Goal: Information Seeking & Learning: Learn about a topic

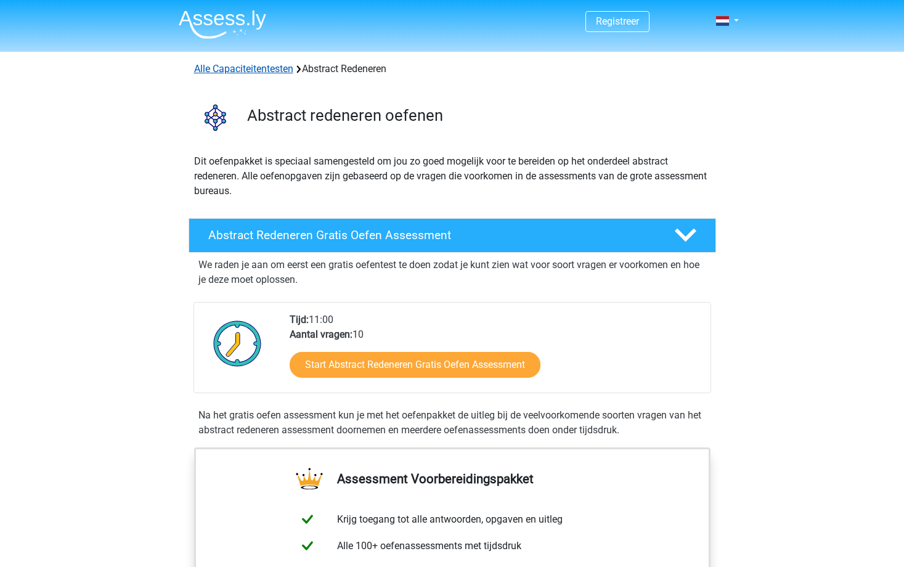
click at [270, 66] on link "Alle Capaciteitentesten" at bounding box center [243, 69] width 99 height 12
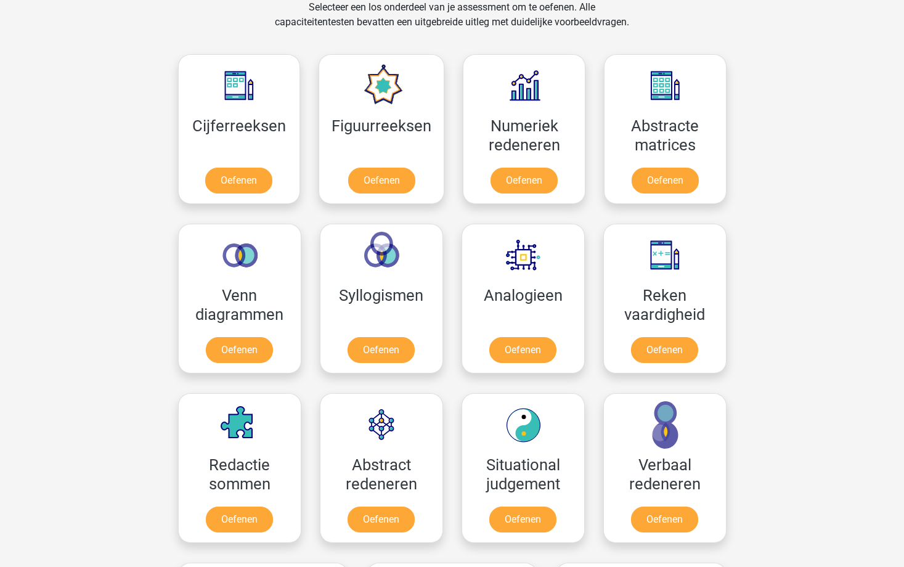
scroll to position [585, 0]
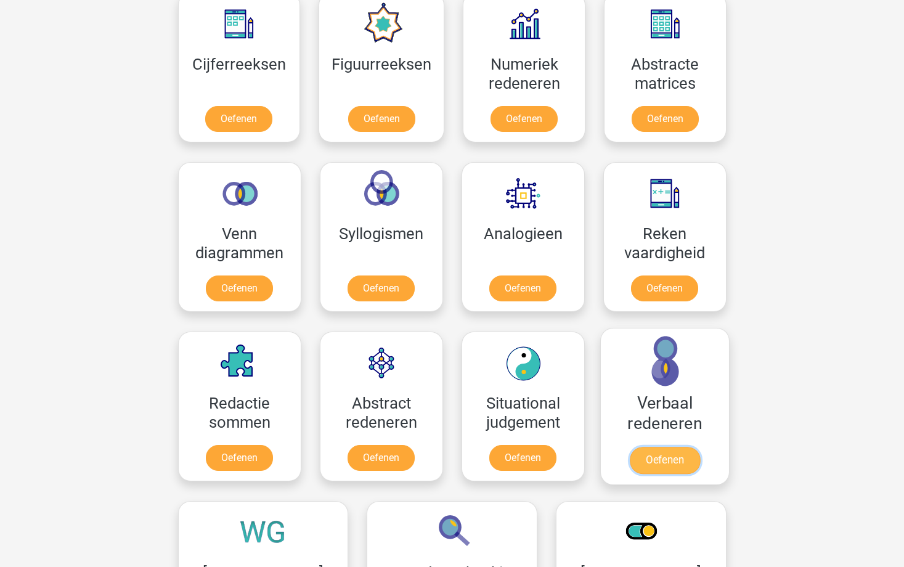
click at [670, 462] on link "Oefenen" at bounding box center [664, 460] width 70 height 27
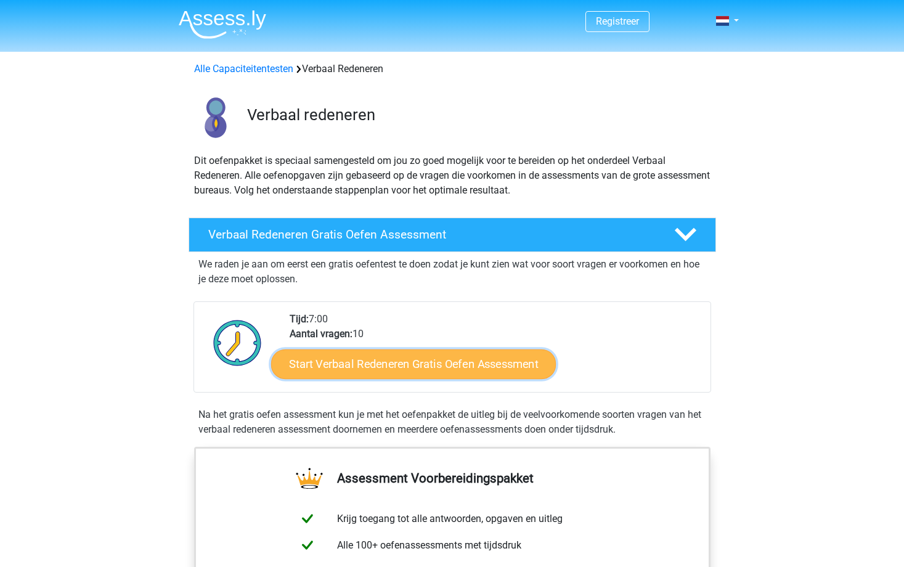
click at [391, 360] on link "Start Verbaal Redeneren Gratis Oefen Assessment" at bounding box center [413, 364] width 285 height 30
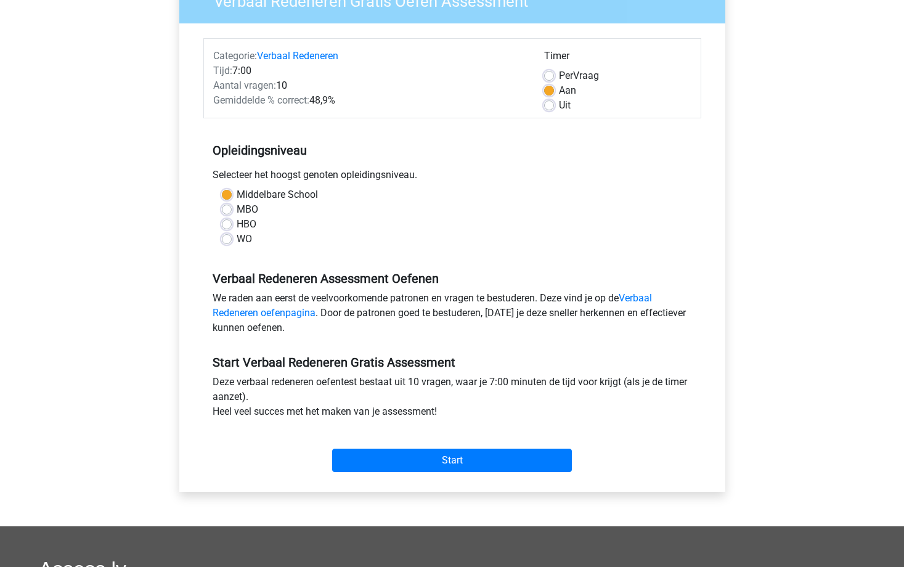
scroll to position [123, 0]
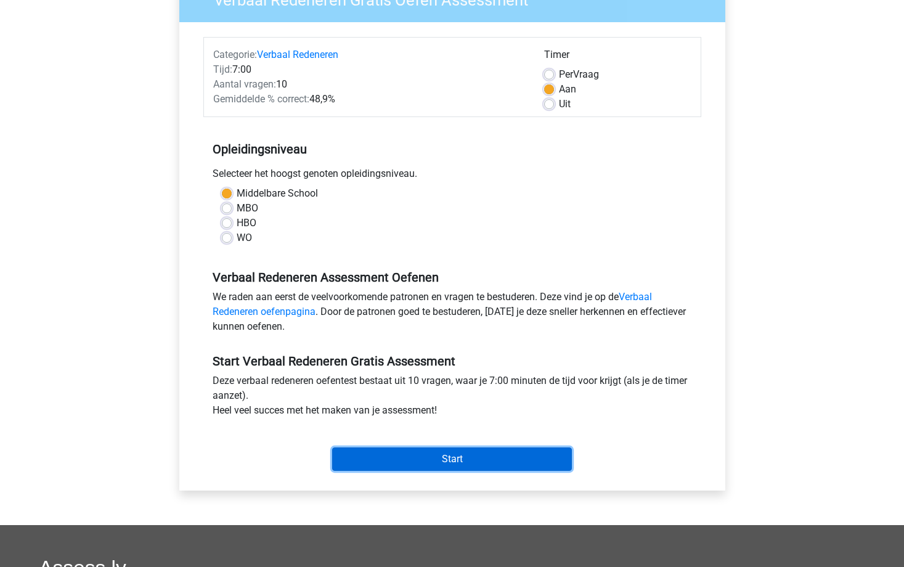
click at [493, 456] on input "Start" at bounding box center [452, 458] width 240 height 23
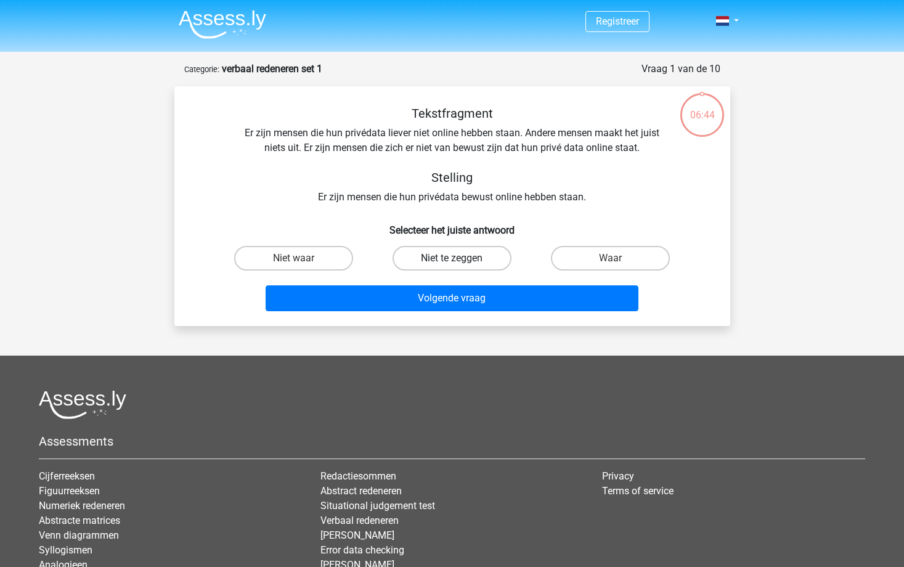
click at [474, 259] on label "Niet te zeggen" at bounding box center [451, 258] width 119 height 25
click at [459, 259] on input "Niet te zeggen" at bounding box center [455, 262] width 8 height 8
radio input "true"
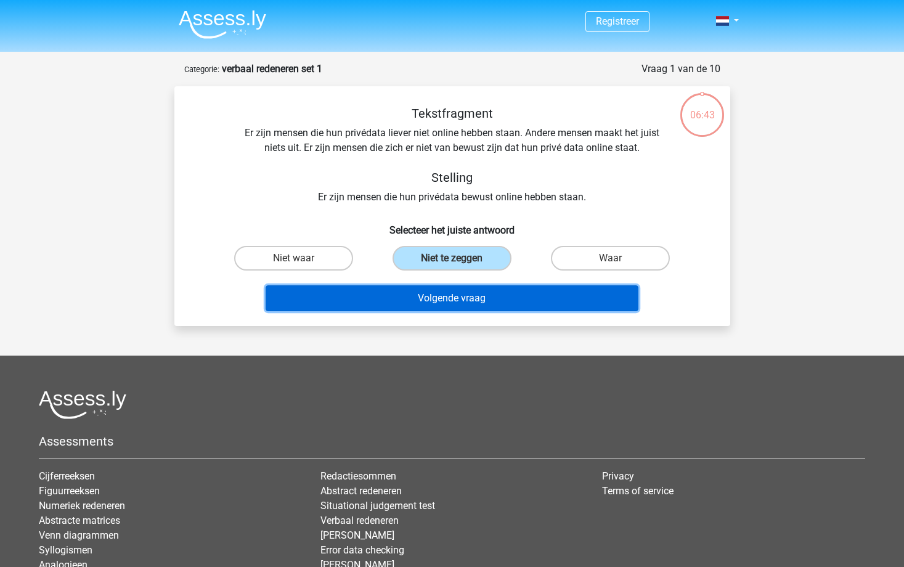
click at [478, 295] on button "Volgende vraag" at bounding box center [451, 298] width 373 height 26
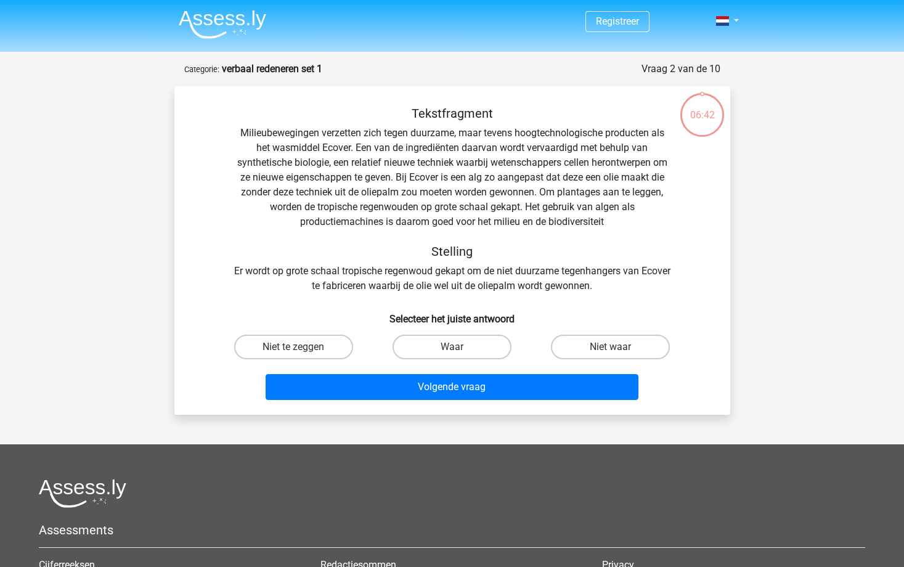
scroll to position [62, 0]
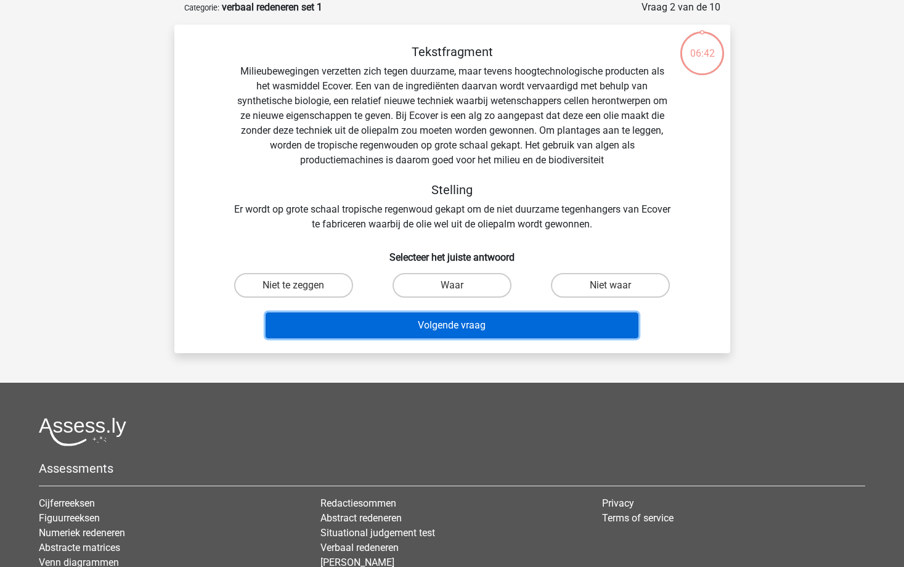
click at [473, 323] on button "Volgende vraag" at bounding box center [451, 325] width 373 height 26
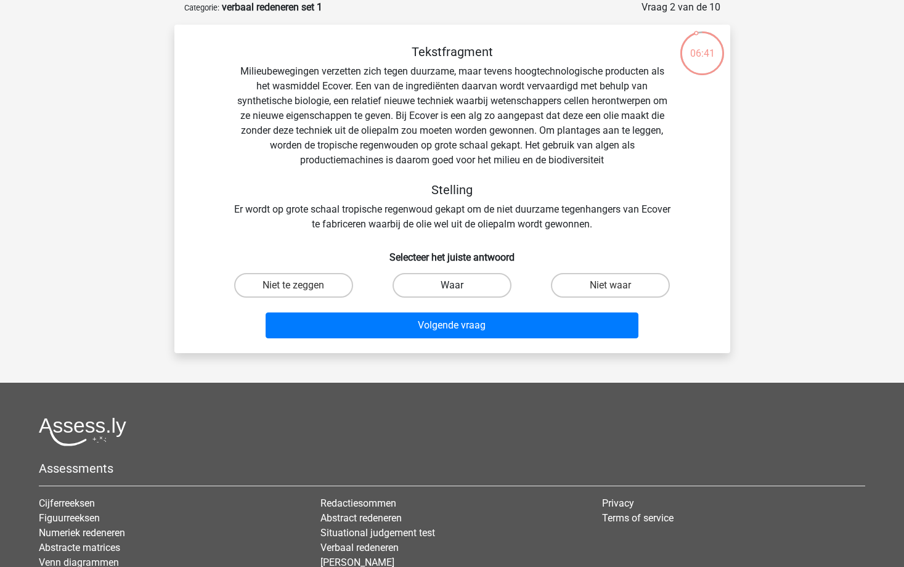
click at [454, 280] on label "Waar" at bounding box center [451, 285] width 119 height 25
click at [454, 285] on input "Waar" at bounding box center [455, 289] width 8 height 8
radio input "true"
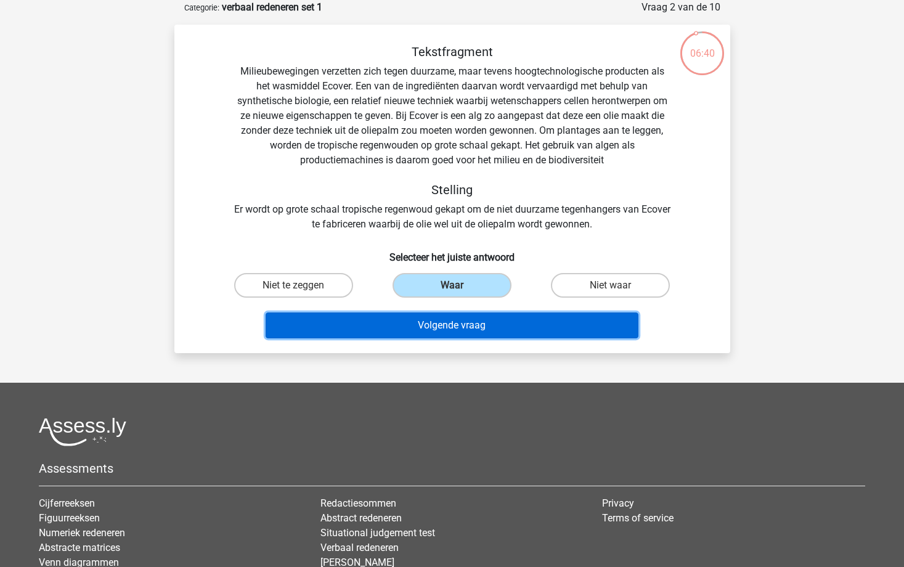
click at [462, 333] on button "Volgende vraag" at bounding box center [451, 325] width 373 height 26
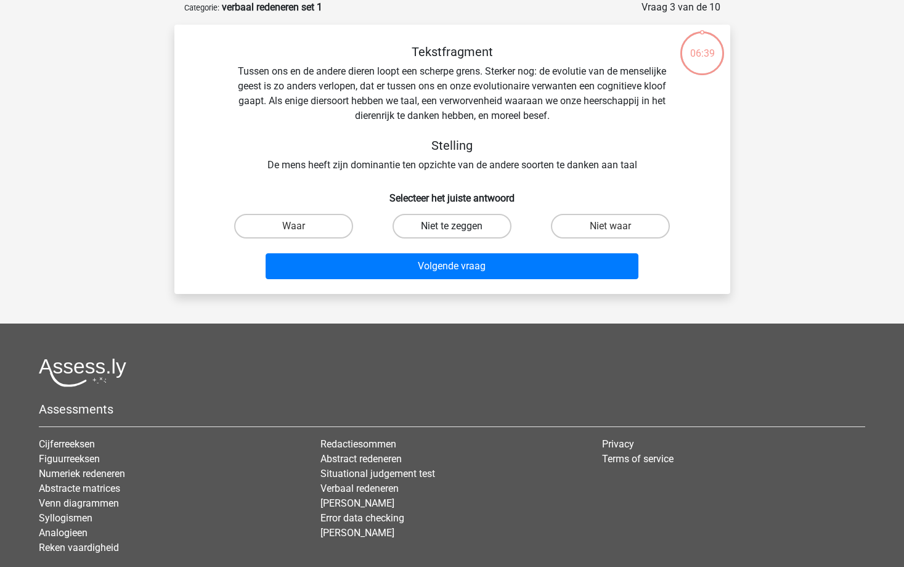
click at [466, 219] on label "Niet te zeggen" at bounding box center [451, 226] width 119 height 25
click at [459, 226] on input "Niet te zeggen" at bounding box center [455, 230] width 8 height 8
radio input "true"
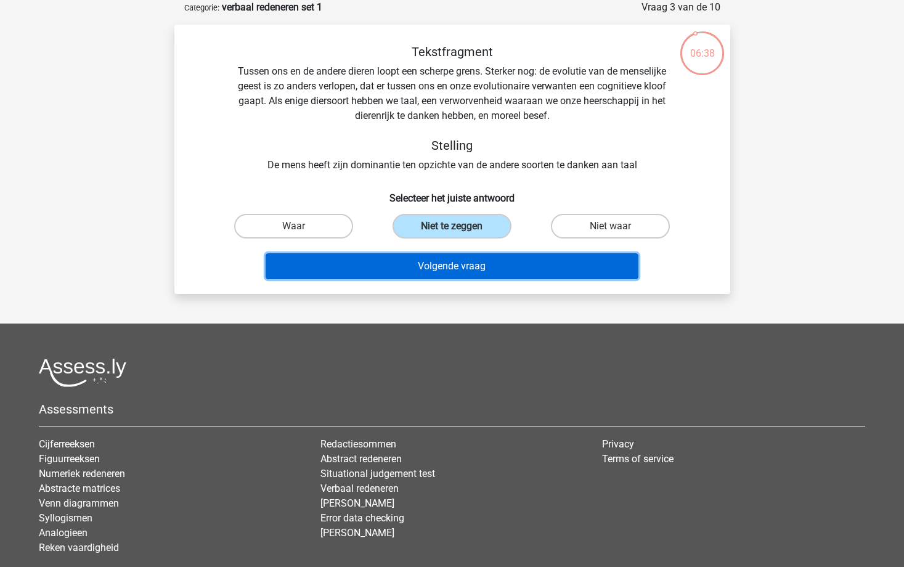
click at [464, 265] on button "Volgende vraag" at bounding box center [451, 266] width 373 height 26
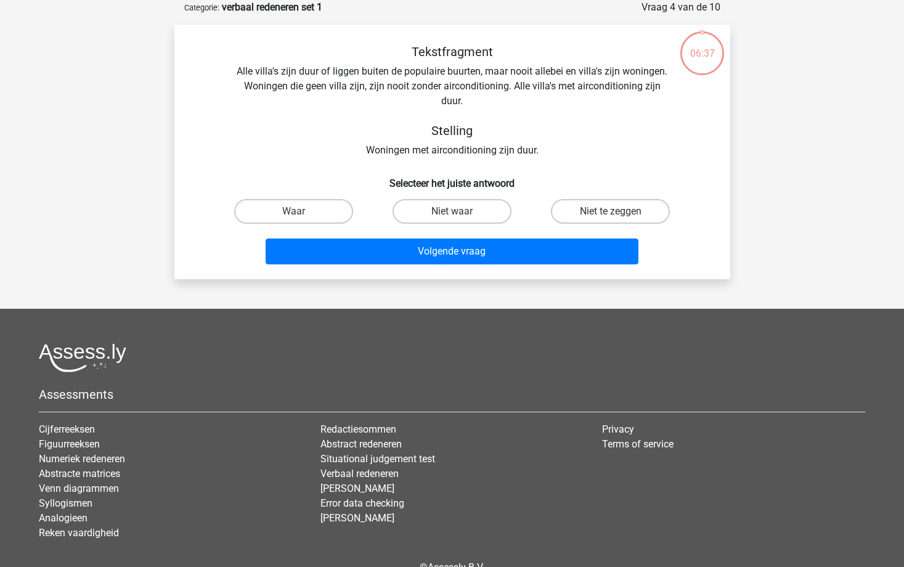
click at [459, 217] on input "Niet waar" at bounding box center [455, 215] width 8 height 8
radio input "true"
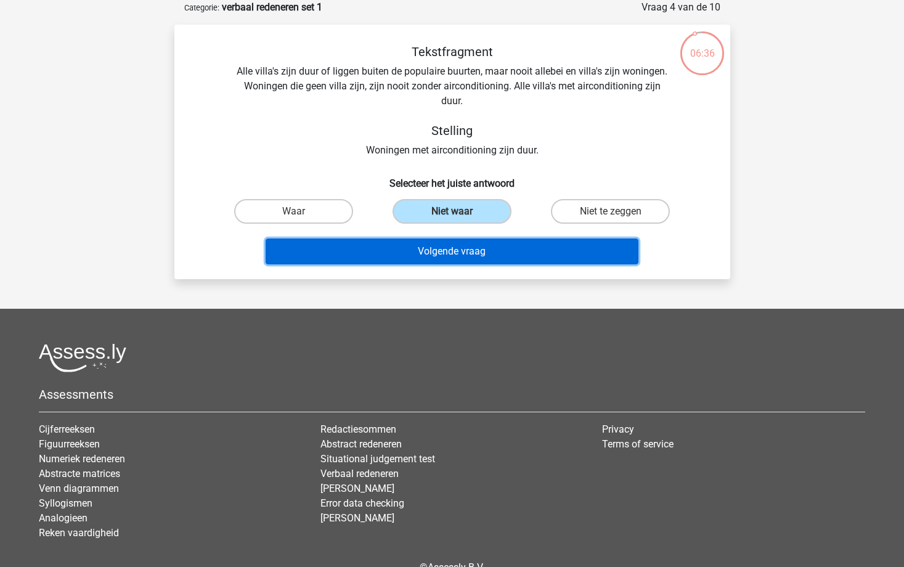
click at [462, 251] on button "Volgende vraag" at bounding box center [451, 251] width 373 height 26
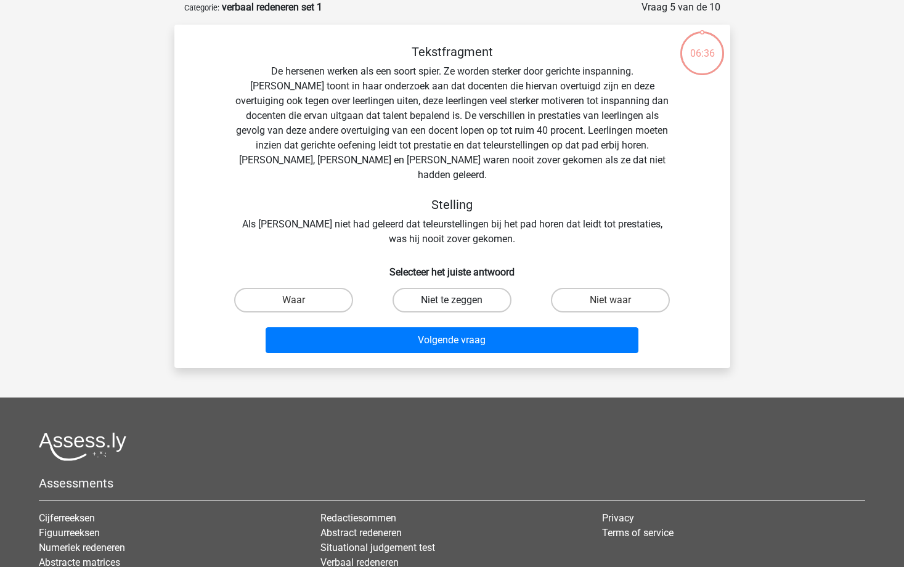
click at [467, 288] on label "Niet te zeggen" at bounding box center [451, 300] width 119 height 25
click at [459, 300] on input "Niet te zeggen" at bounding box center [455, 304] width 8 height 8
radio input "true"
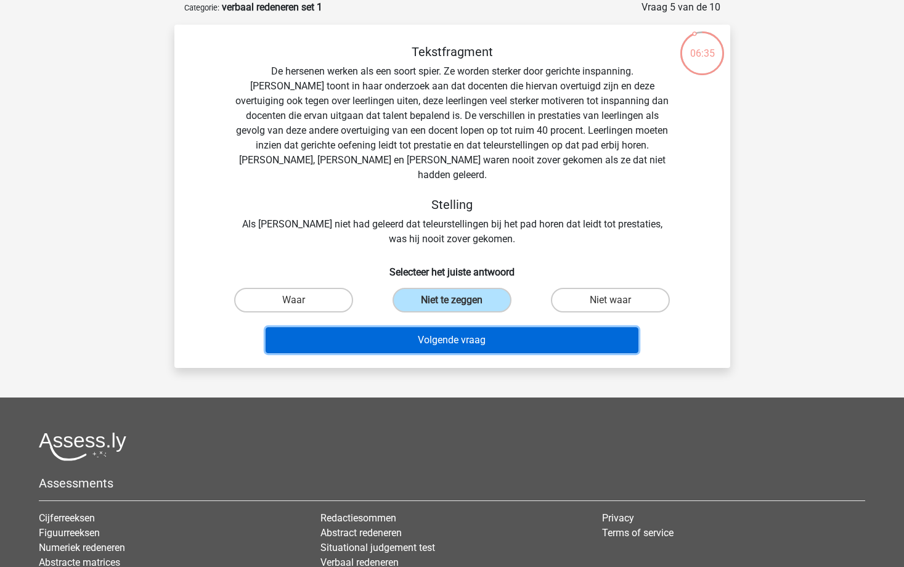
click at [459, 327] on button "Volgende vraag" at bounding box center [451, 340] width 373 height 26
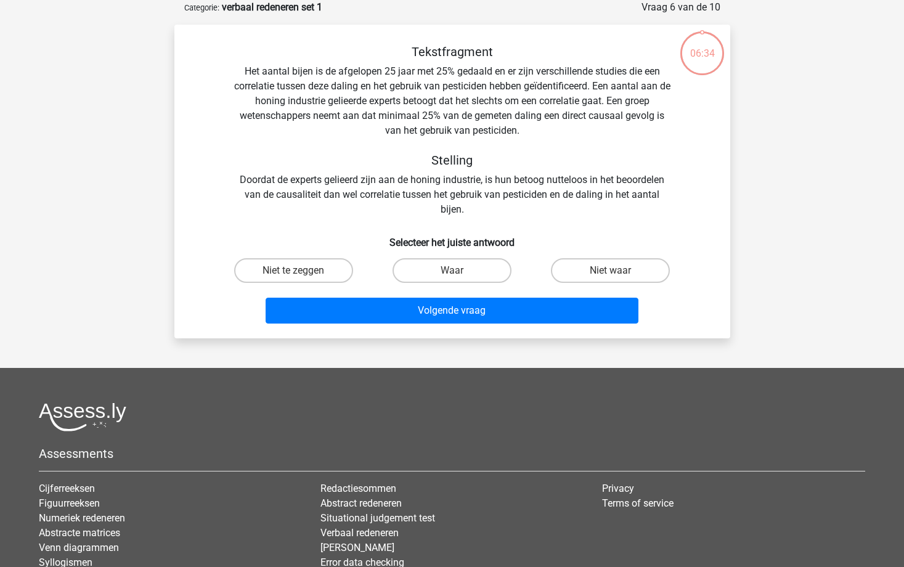
click at [458, 273] on input "Waar" at bounding box center [455, 274] width 8 height 8
radio input "true"
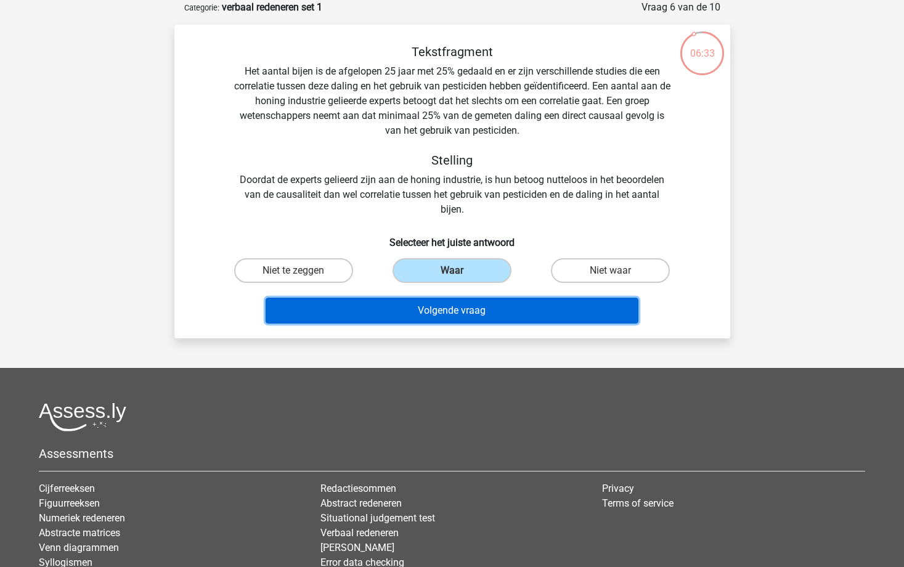
click at [452, 309] on button "Volgende vraag" at bounding box center [451, 310] width 373 height 26
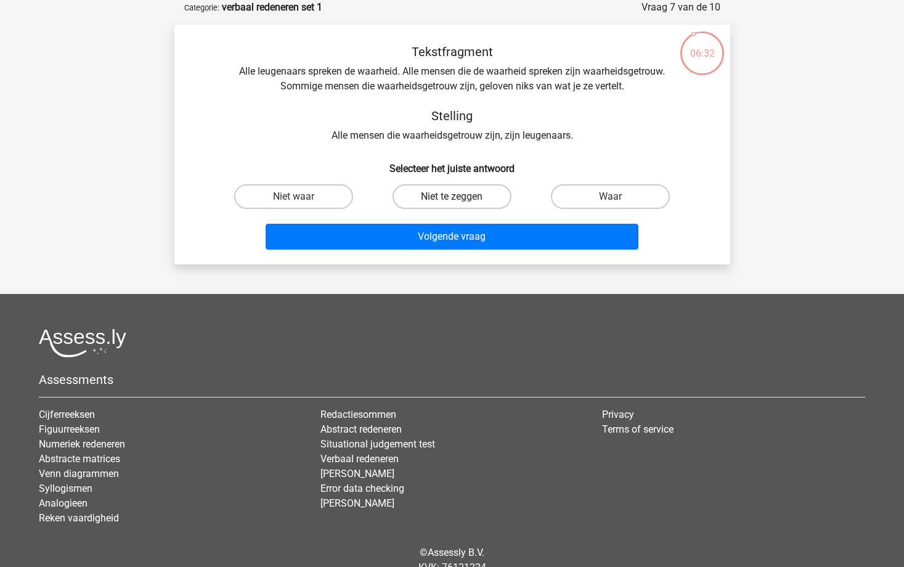
click at [463, 198] on label "Niet te zeggen" at bounding box center [451, 196] width 119 height 25
click at [459, 198] on input "Niet te zeggen" at bounding box center [455, 200] width 8 height 8
radio input "true"
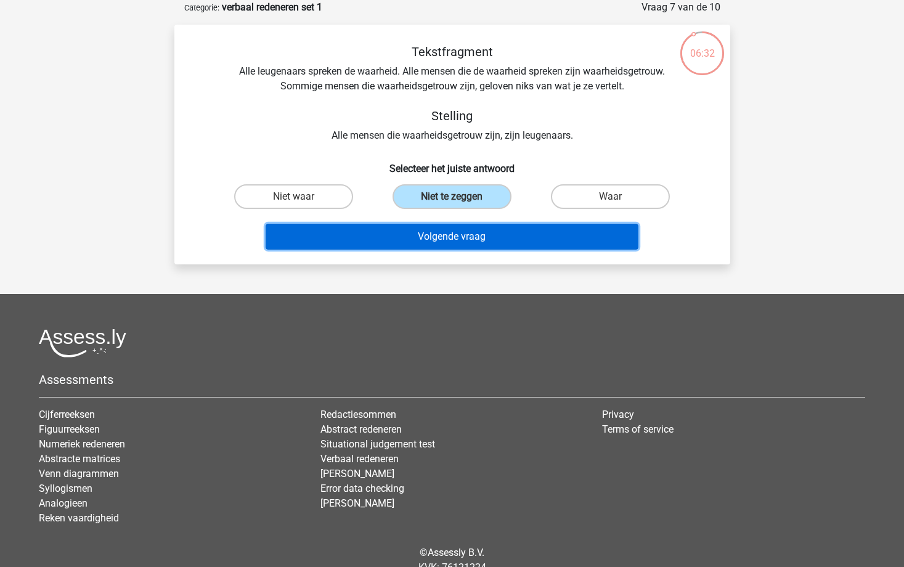
click at [461, 231] on button "Volgende vraag" at bounding box center [451, 237] width 373 height 26
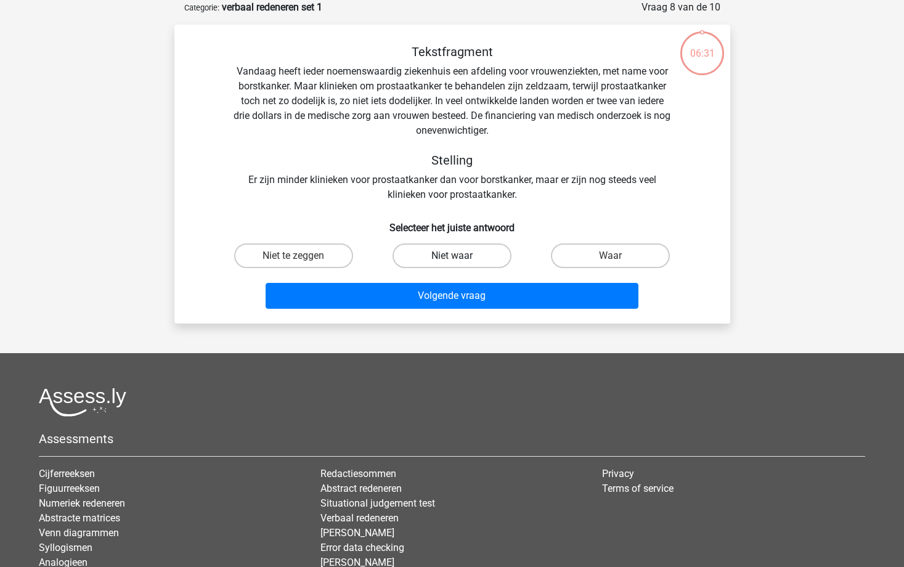
click at [464, 254] on label "Niet waar" at bounding box center [451, 255] width 119 height 25
click at [459, 256] on input "Niet waar" at bounding box center [455, 260] width 8 height 8
radio input "true"
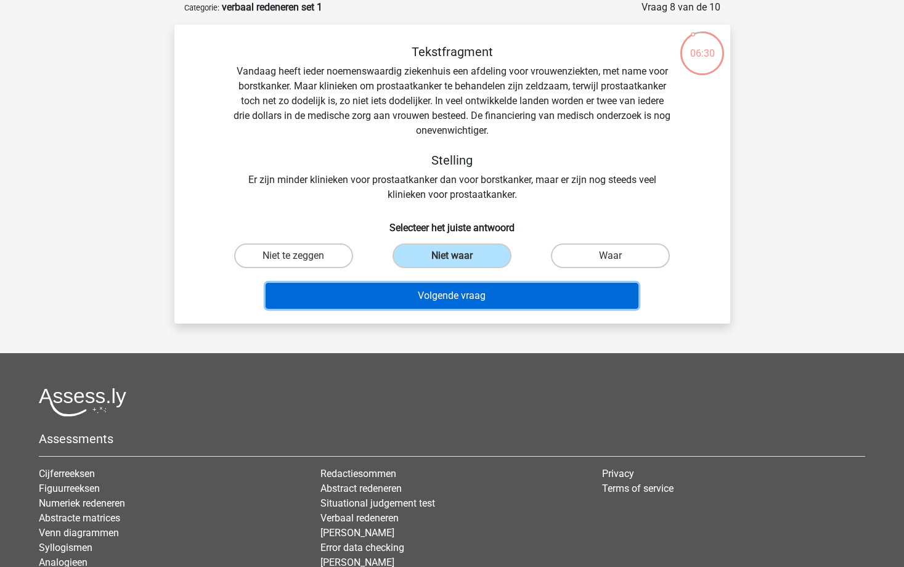
click at [459, 294] on button "Volgende vraag" at bounding box center [451, 296] width 373 height 26
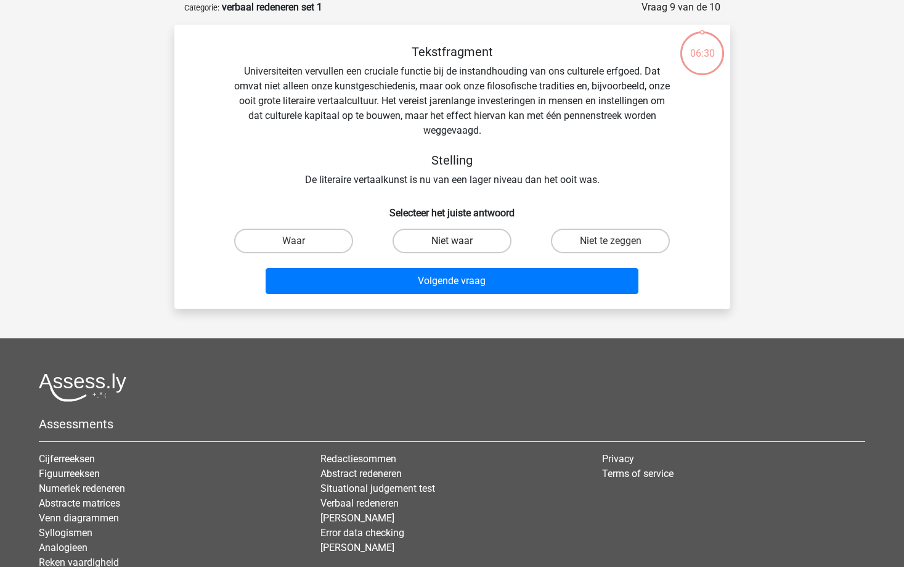
click at [458, 240] on label "Niet waar" at bounding box center [451, 241] width 119 height 25
click at [458, 241] on input "Niet waar" at bounding box center [455, 245] width 8 height 8
radio input "true"
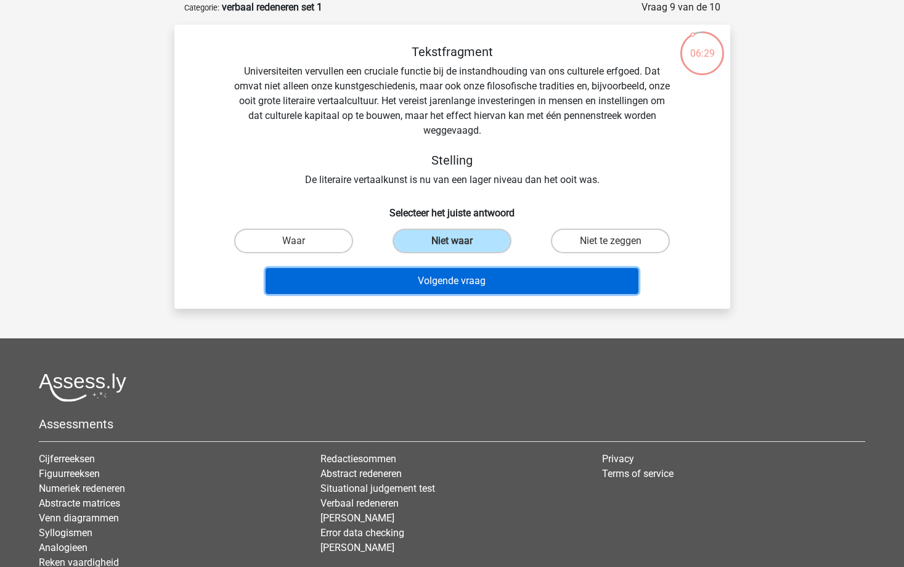
click at [458, 278] on button "Volgende vraag" at bounding box center [451, 281] width 373 height 26
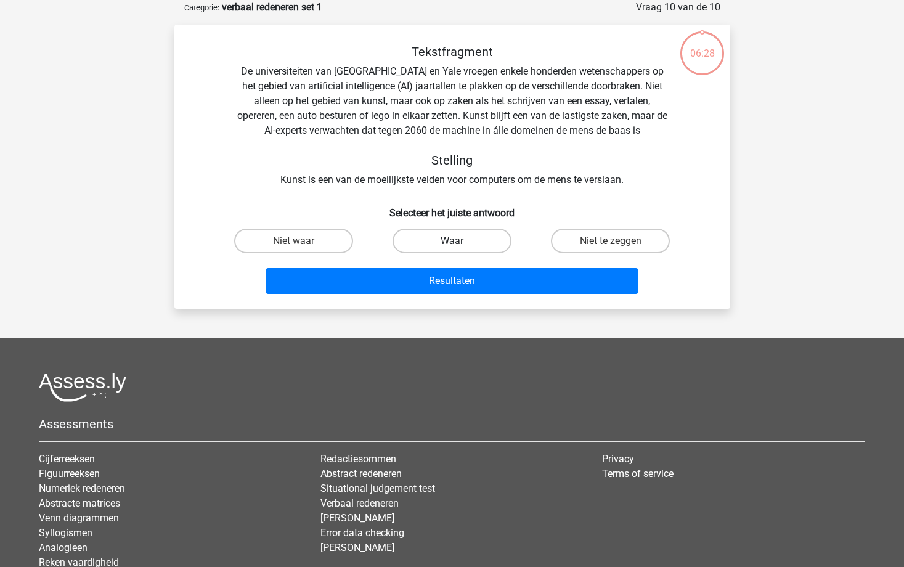
click at [465, 245] on label "Waar" at bounding box center [451, 241] width 119 height 25
click at [459, 245] on input "Waar" at bounding box center [455, 245] width 8 height 8
radio input "true"
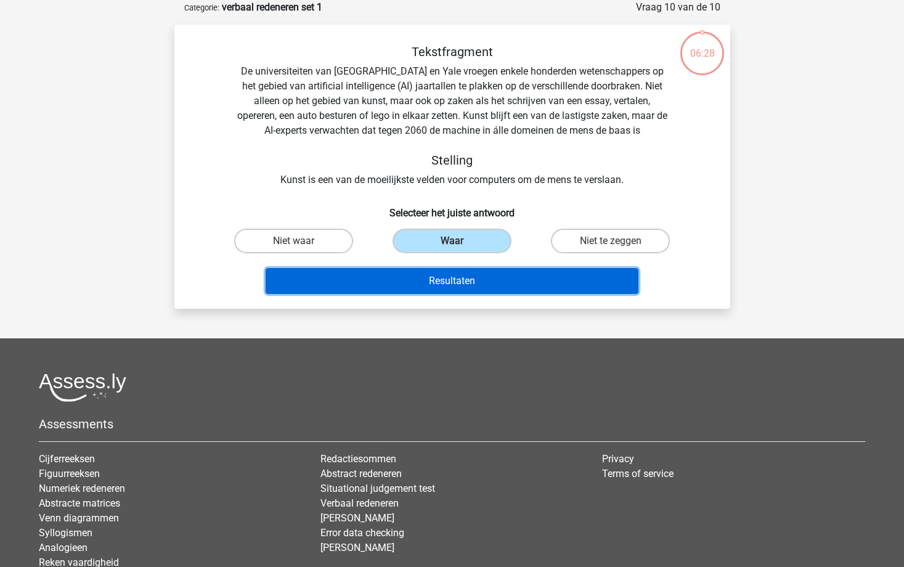
click at [469, 284] on button "Resultaten" at bounding box center [451, 281] width 373 height 26
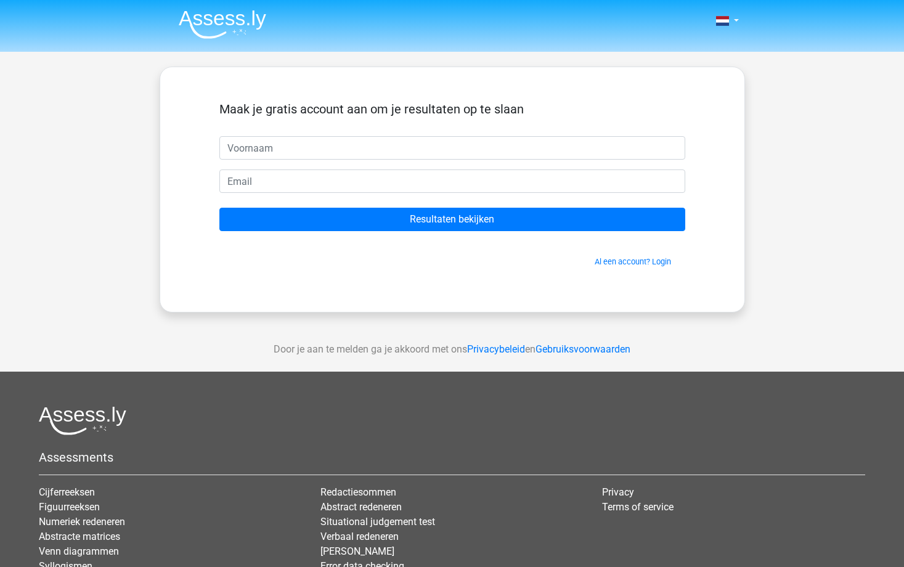
click at [299, 145] on input "text" at bounding box center [452, 147] width 466 height 23
type input "Franky"
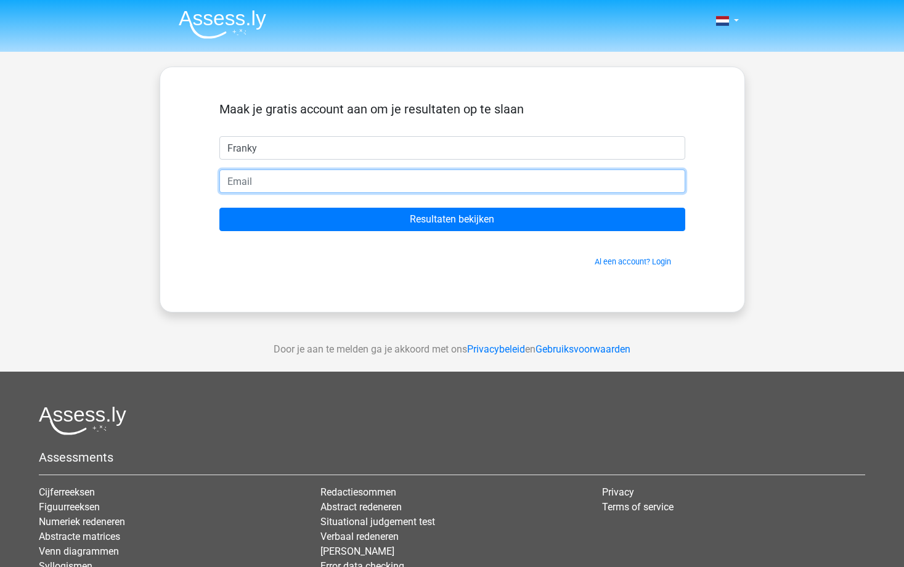
type input "franky.sobkowiak@mil.be"
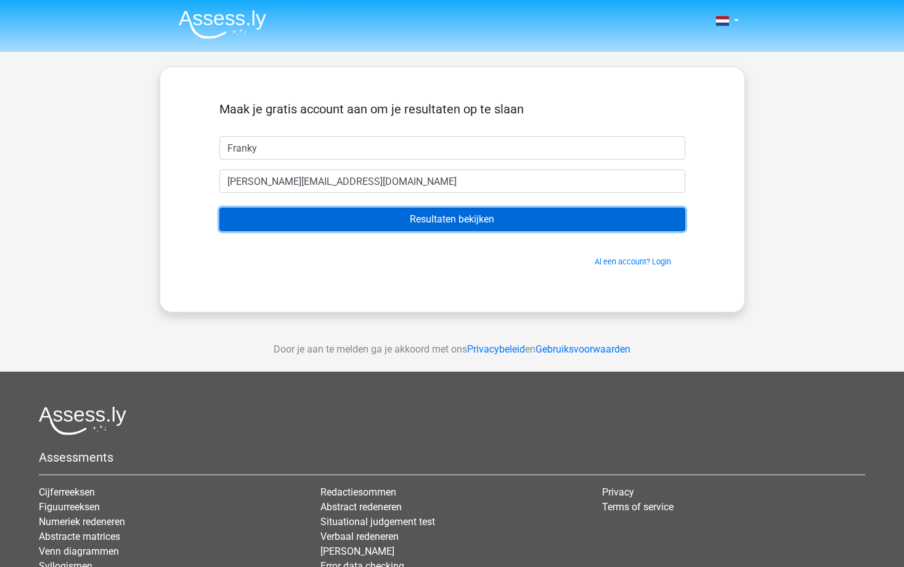
click at [432, 214] on input "Resultaten bekijken" at bounding box center [452, 219] width 466 height 23
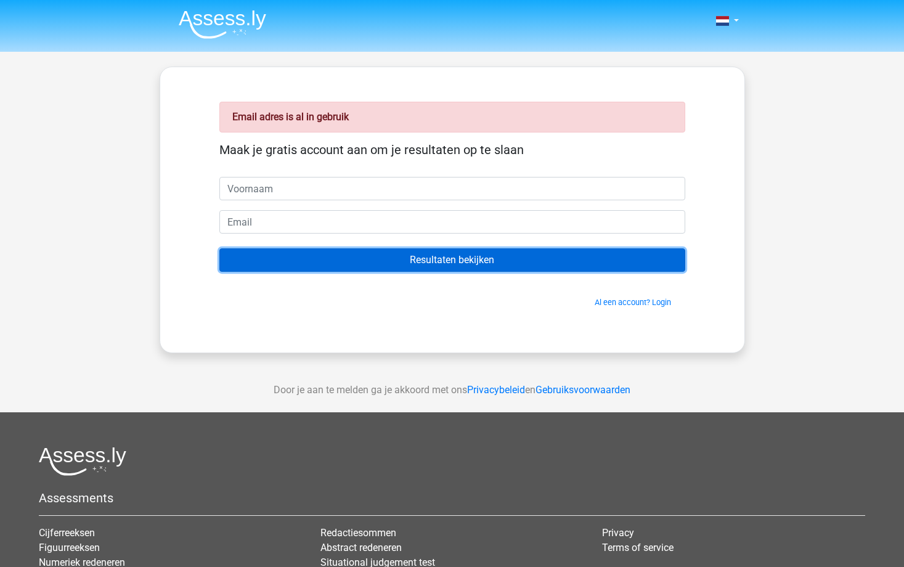
click at [445, 260] on input "Resultaten bekijken" at bounding box center [452, 259] width 466 height 23
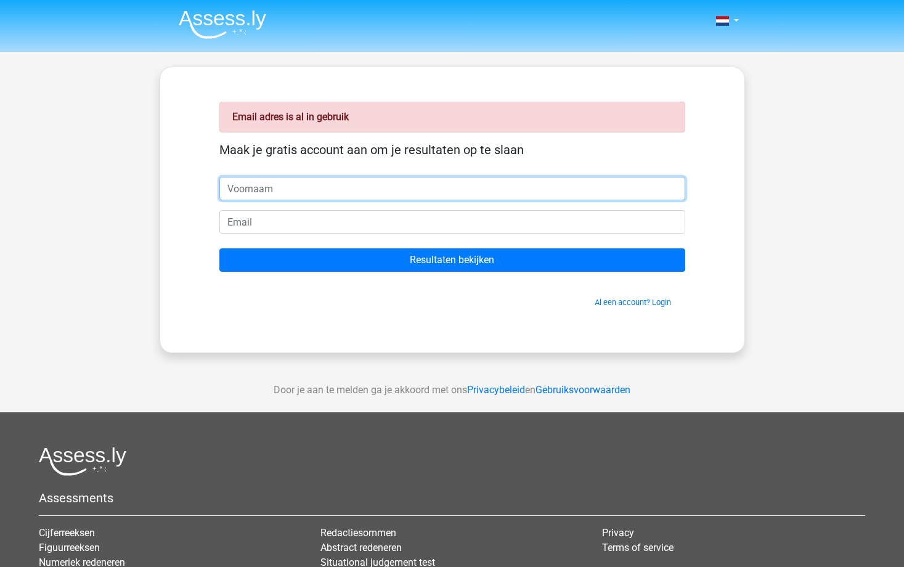
click at [412, 187] on input "text" at bounding box center [452, 188] width 466 height 23
type input "Franky"
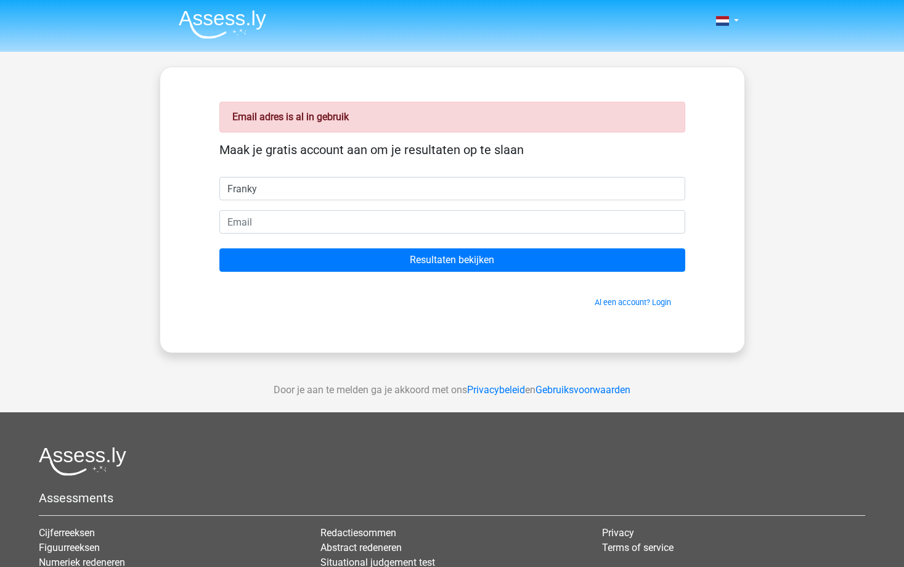
type input "[PERSON_NAME][EMAIL_ADDRESS][DOMAIN_NAME]"
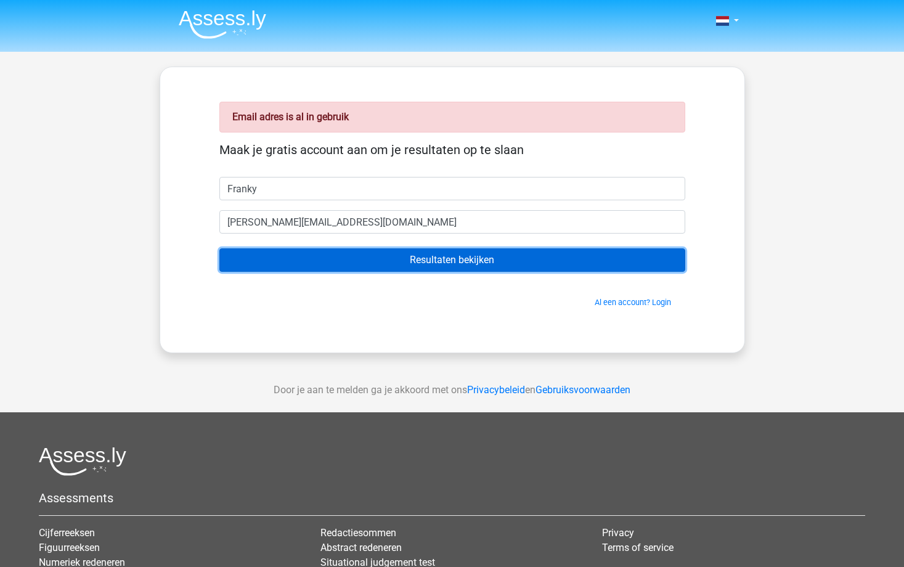
click at [455, 255] on input "Resultaten bekijken" at bounding box center [452, 259] width 466 height 23
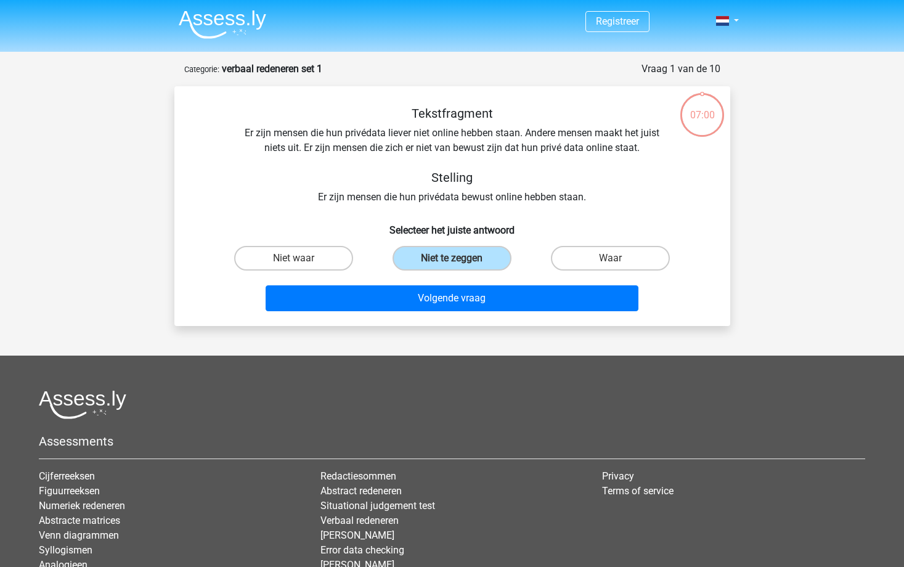
scroll to position [62, 0]
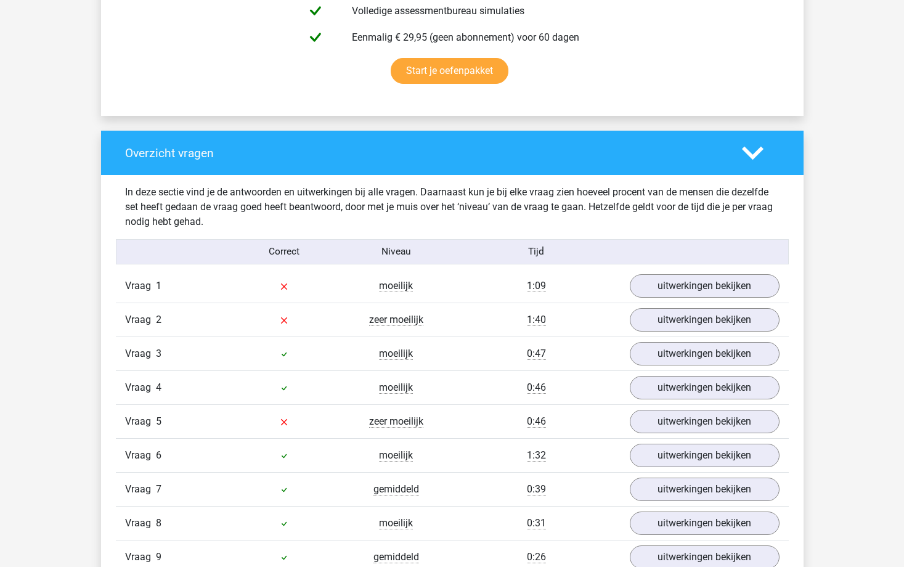
scroll to position [862, 0]
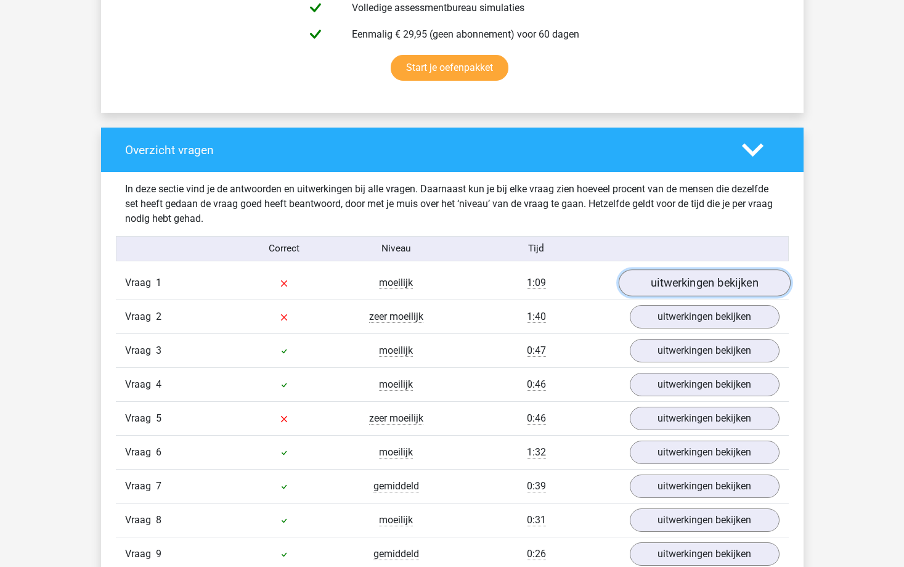
click at [706, 289] on link "uitwerkingen bekijken" at bounding box center [704, 283] width 172 height 27
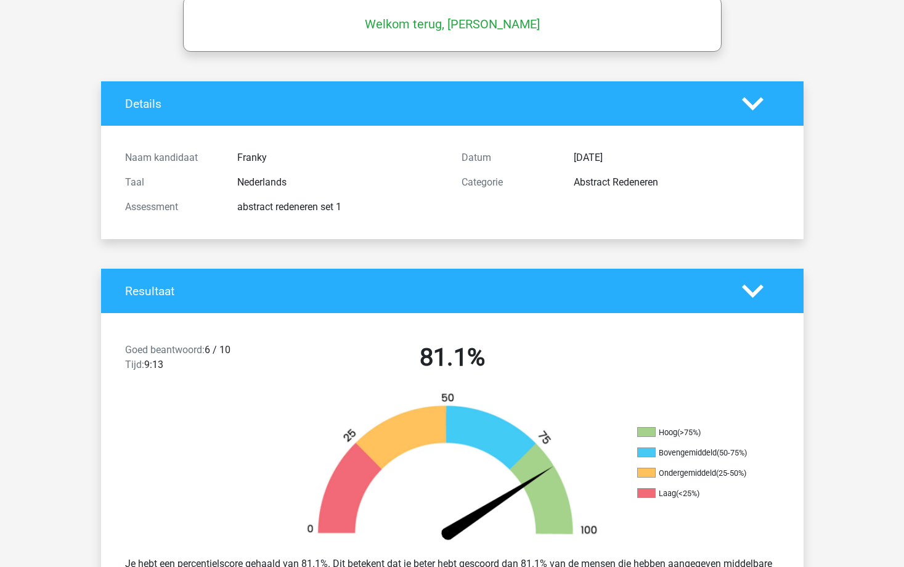
scroll to position [0, 0]
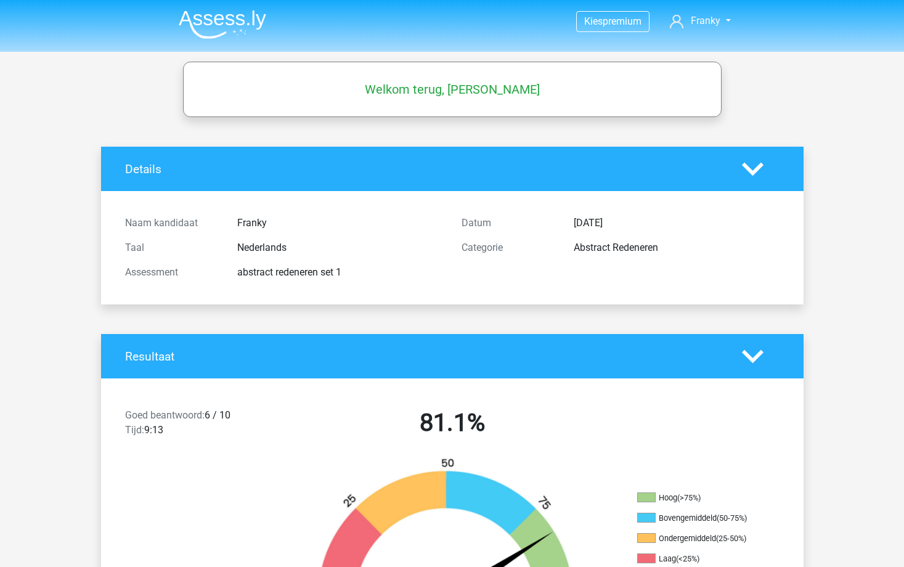
click at [746, 170] on polygon at bounding box center [753, 169] width 22 height 14
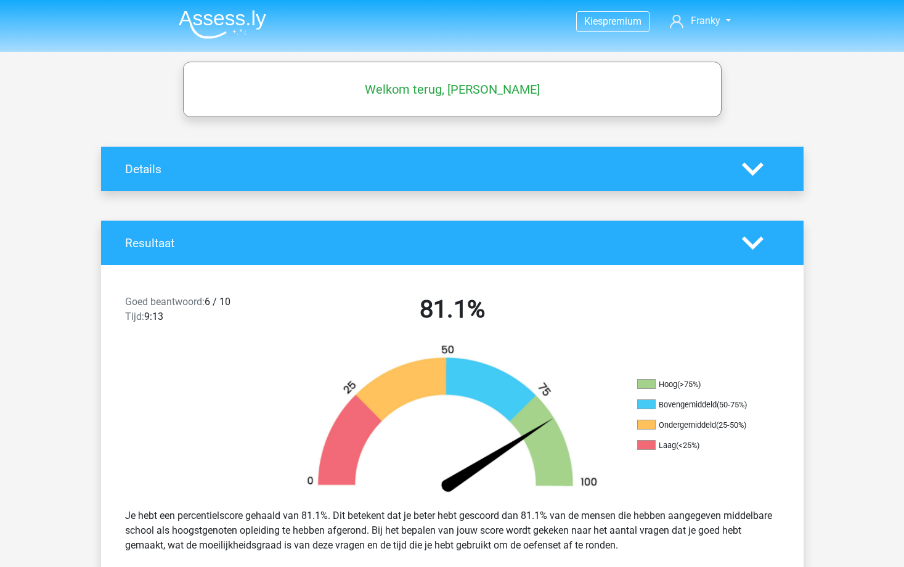
click at [746, 170] on polygon at bounding box center [753, 169] width 22 height 14
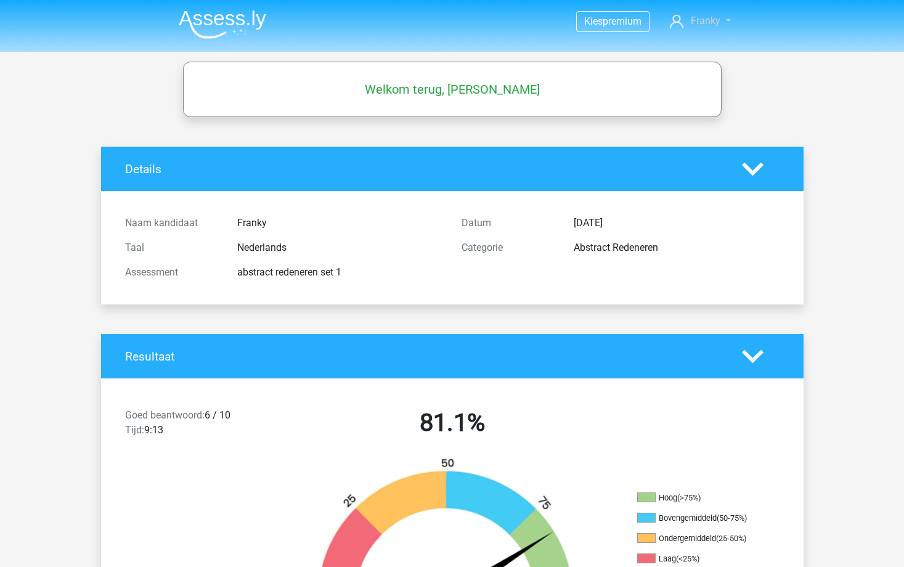
click at [723, 18] on link "Franky" at bounding box center [700, 21] width 70 height 15
click at [610, 16] on span "premium" at bounding box center [621, 21] width 39 height 12
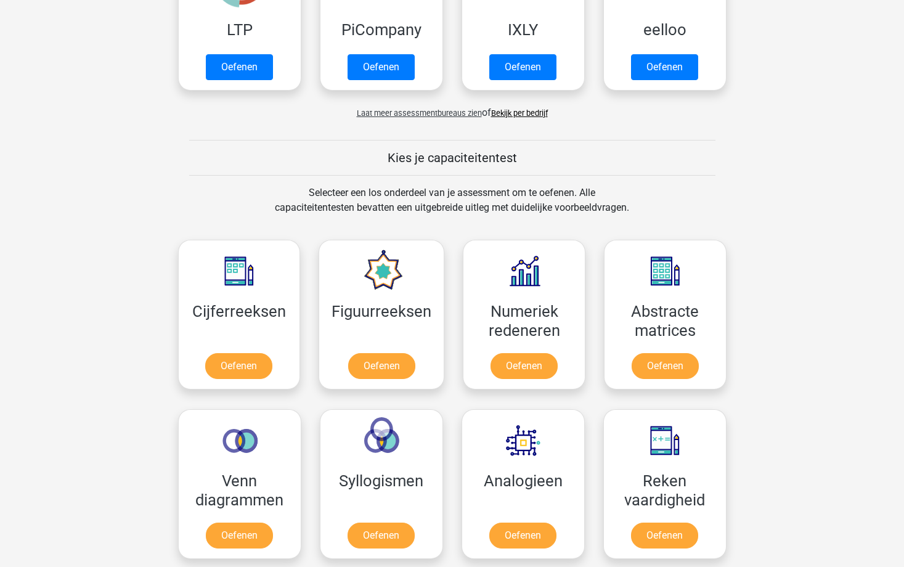
scroll to position [431, 0]
